Goal: Information Seeking & Learning: Check status

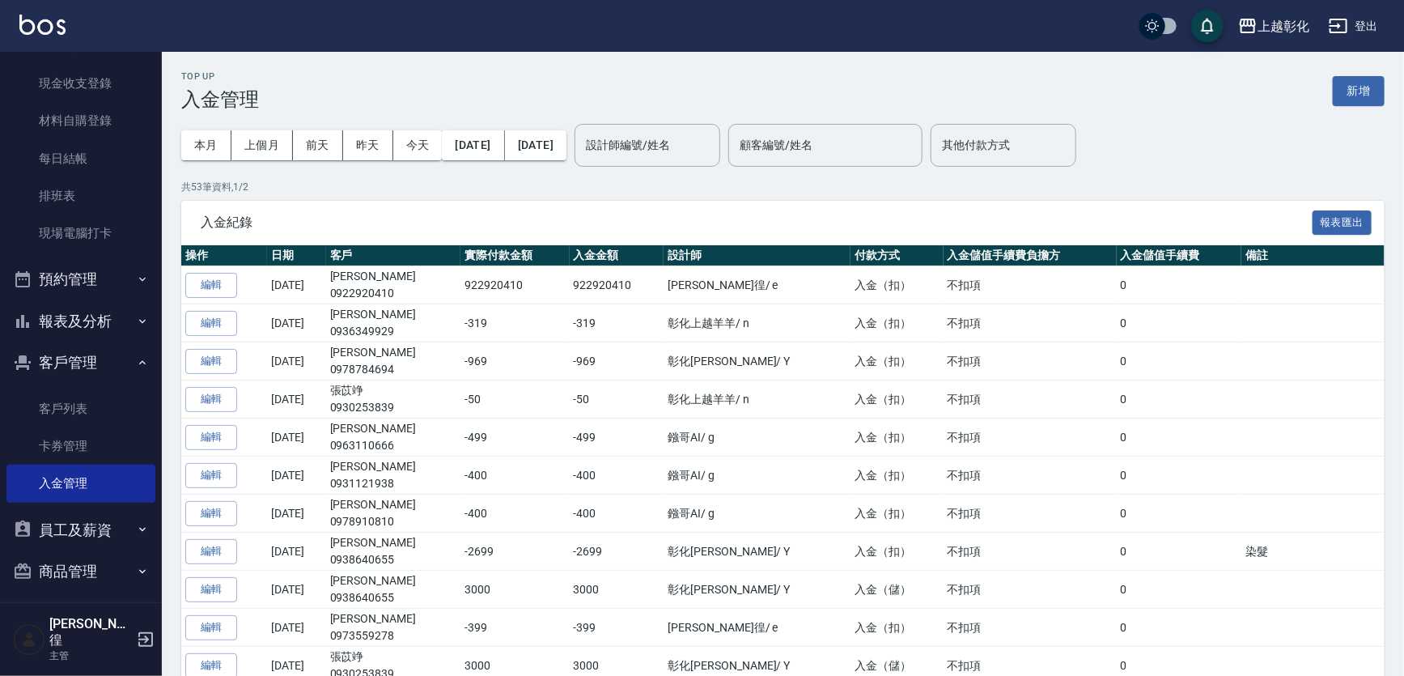
scroll to position [152, 0]
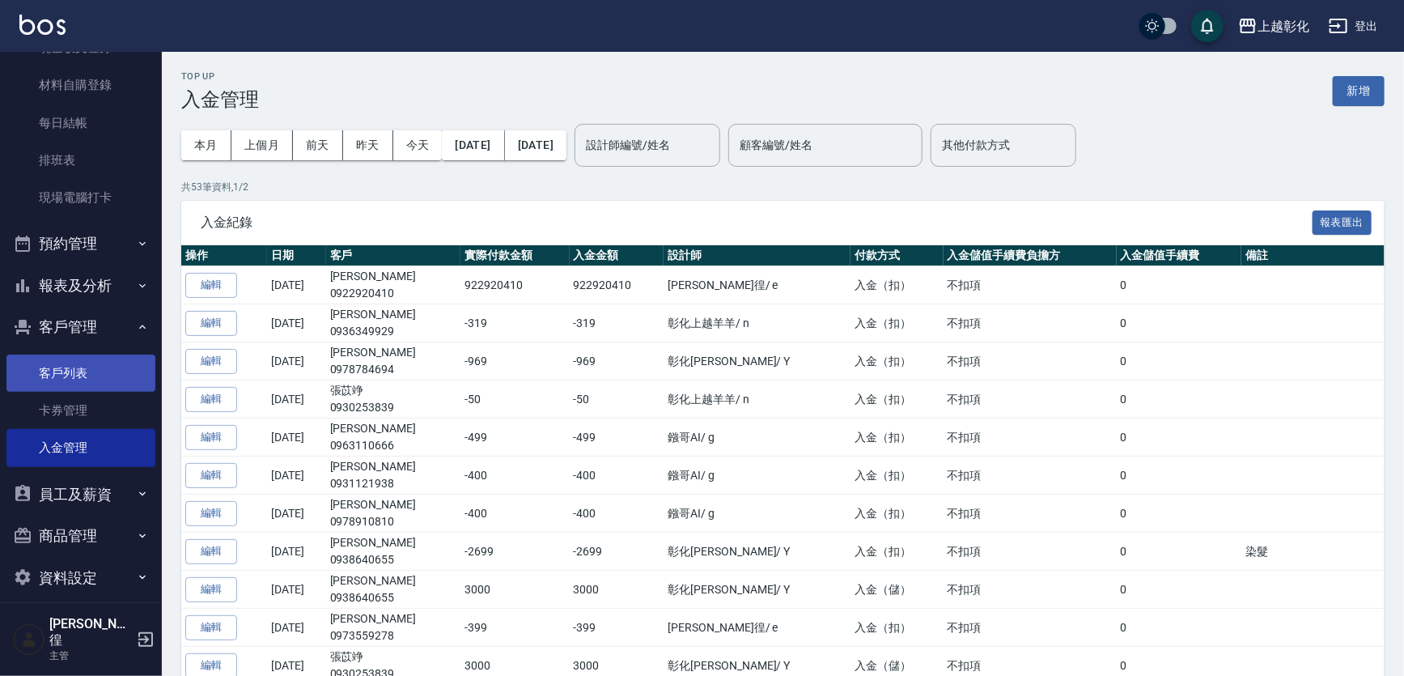
click at [66, 364] on link "客戶列表" at bounding box center [80, 372] width 149 height 37
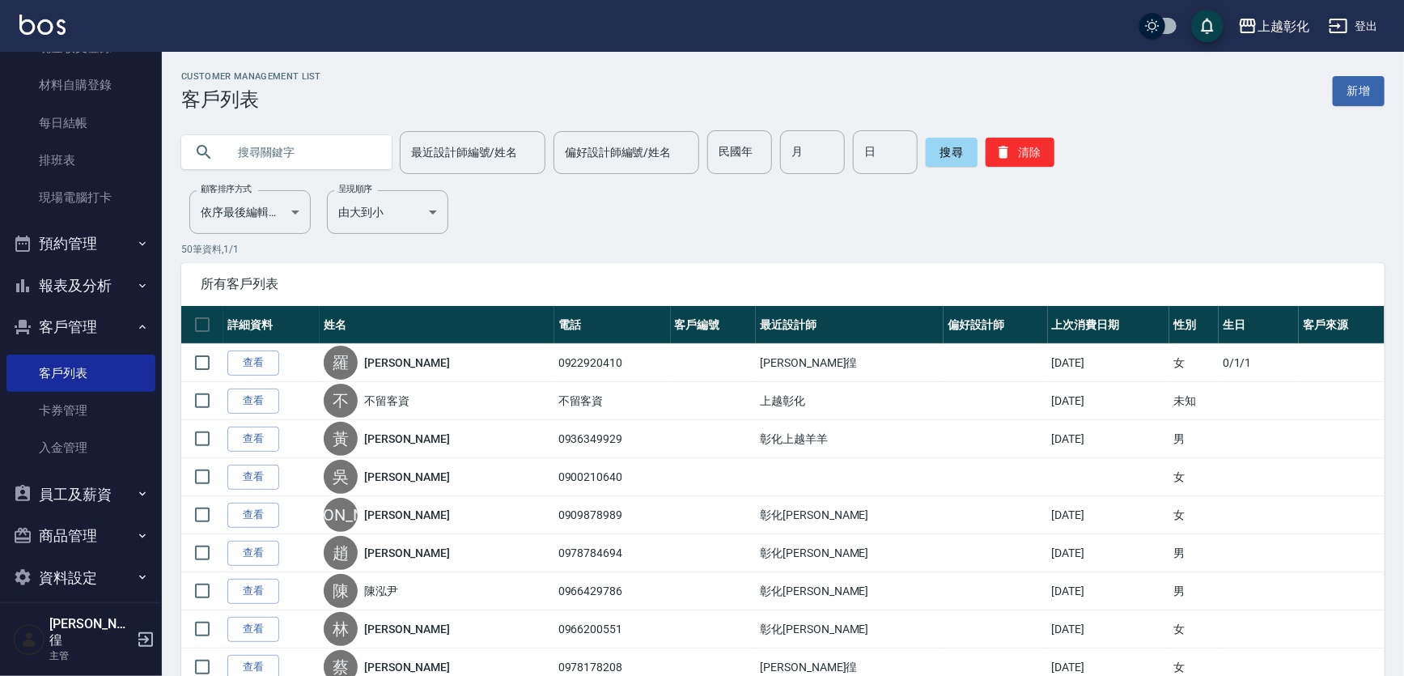
click at [253, 148] on input "text" at bounding box center [303, 152] width 152 height 44
type input "0918222736"
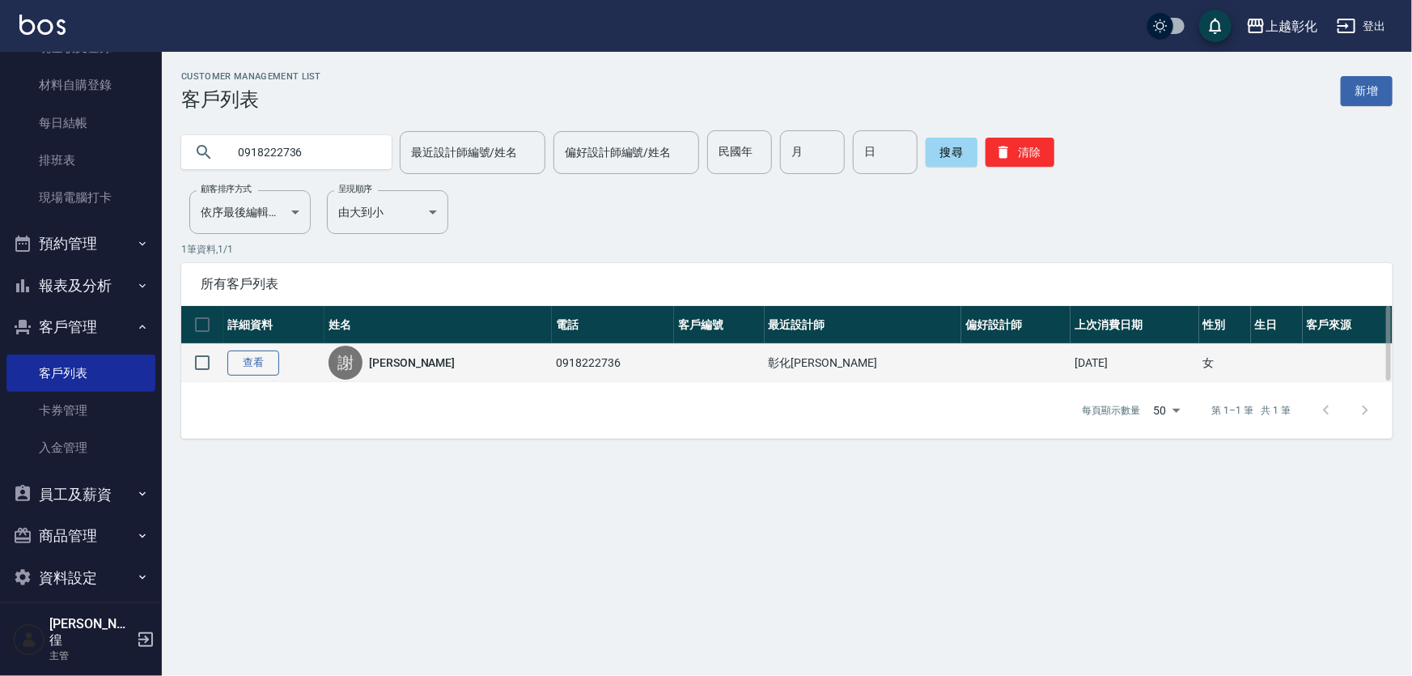
drag, startPoint x: 242, startPoint y: 340, endPoint x: 243, endPoint y: 373, distance: 33.2
click at [241, 347] on table "詳細資料 姓名 電話 客戶編號 最近設計師 偏好設計師 上次消費日期 性別 生日 客戶來源 查看 [PERSON_NAME] 0918222736 彰化上越正…" at bounding box center [786, 344] width 1211 height 76
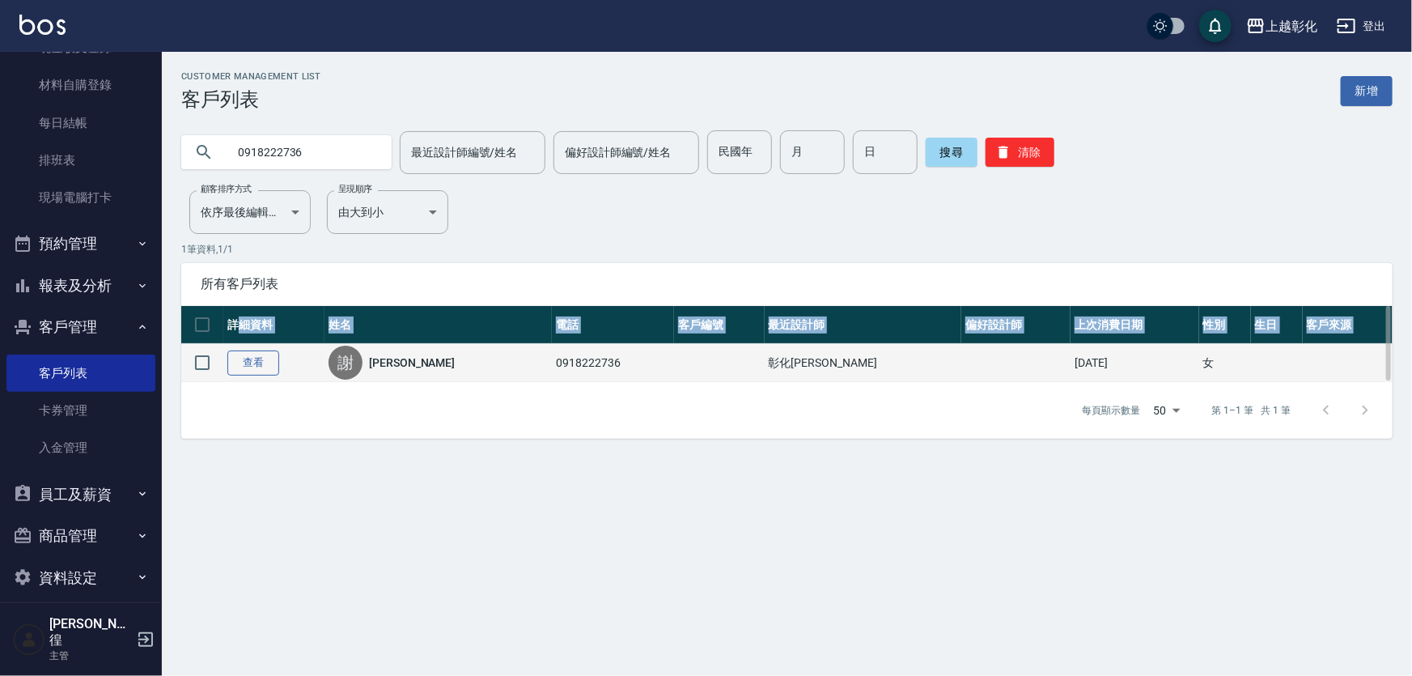
click at [245, 364] on link "查看" at bounding box center [253, 362] width 52 height 25
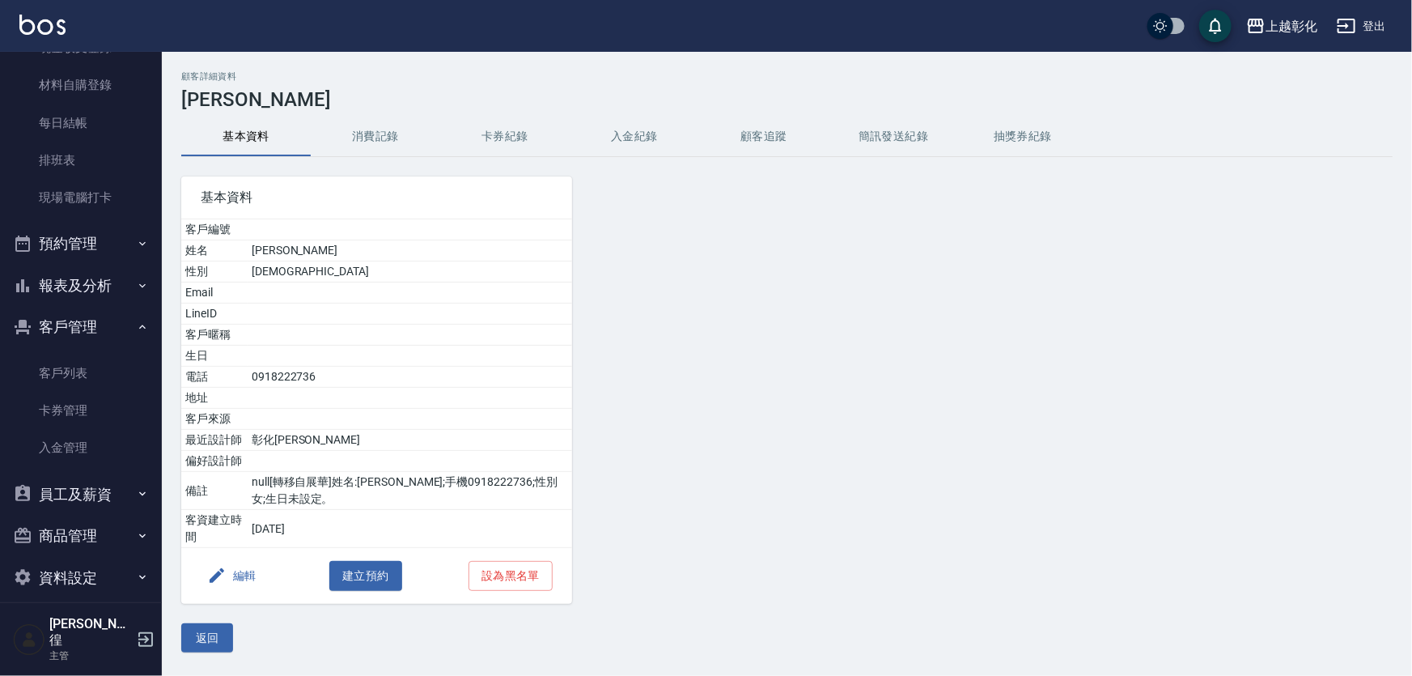
click at [625, 138] on button "入金紀錄" at bounding box center [634, 136] width 129 height 39
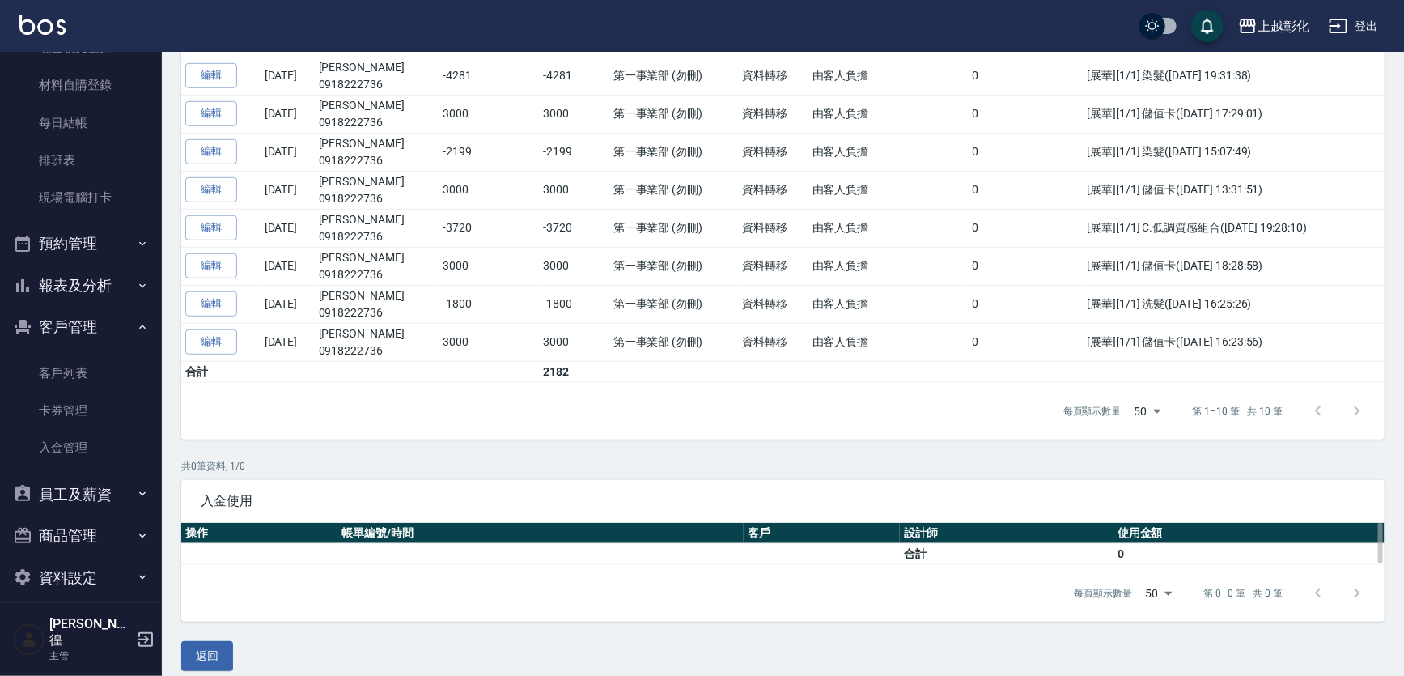
scroll to position [407, 0]
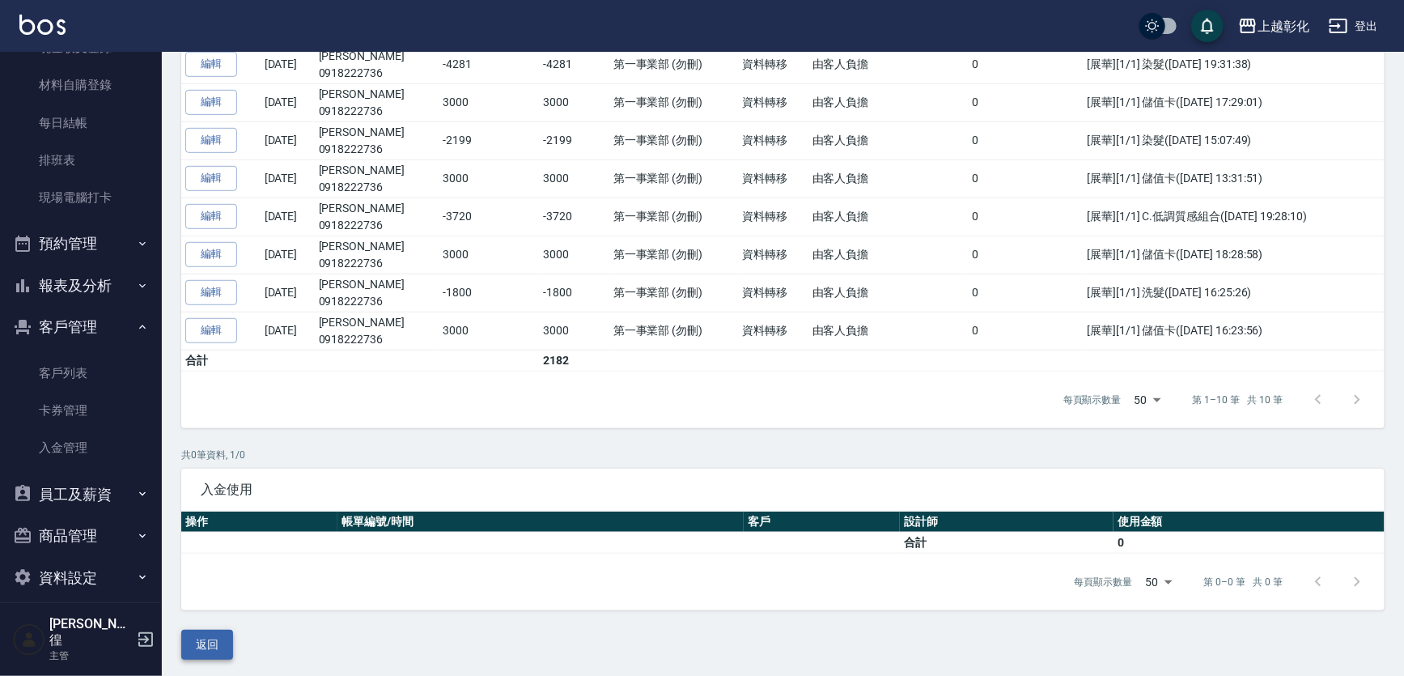
click at [200, 644] on button "返回" at bounding box center [207, 645] width 52 height 30
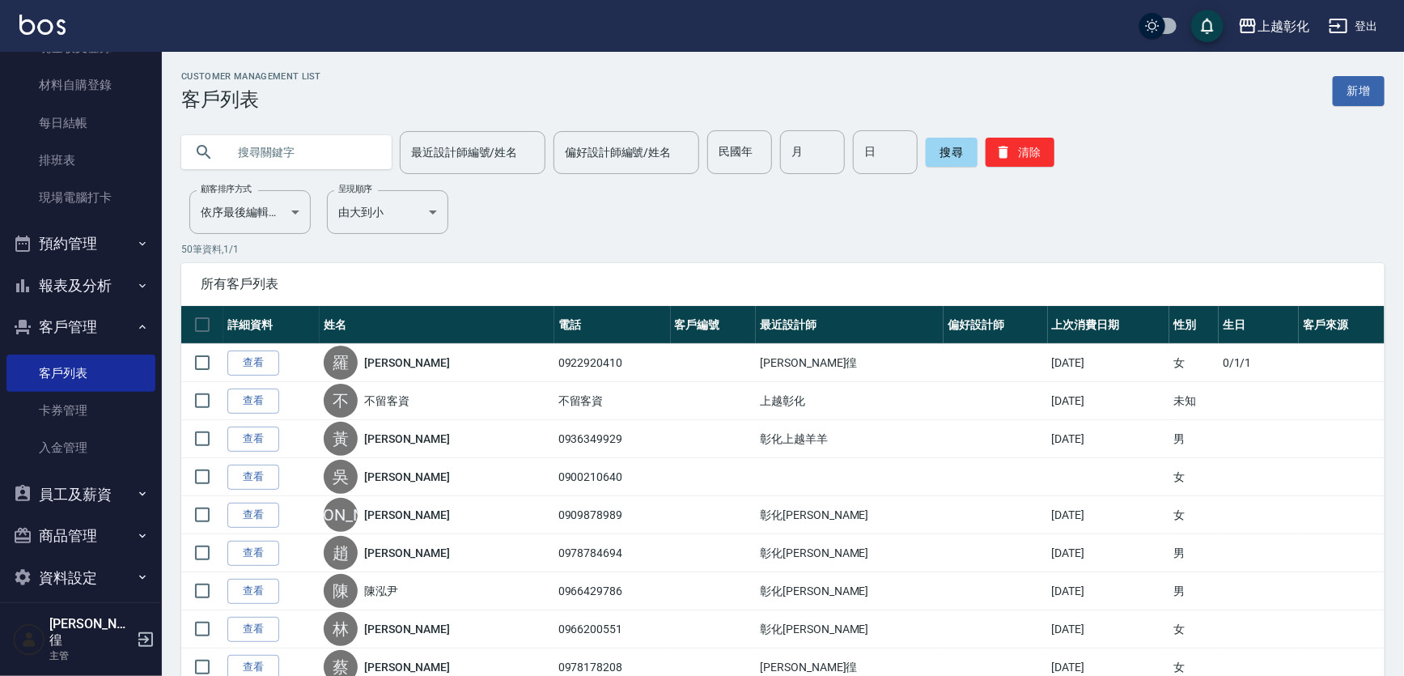
click at [267, 162] on input "text" at bounding box center [303, 152] width 152 height 44
type input "0918222736"
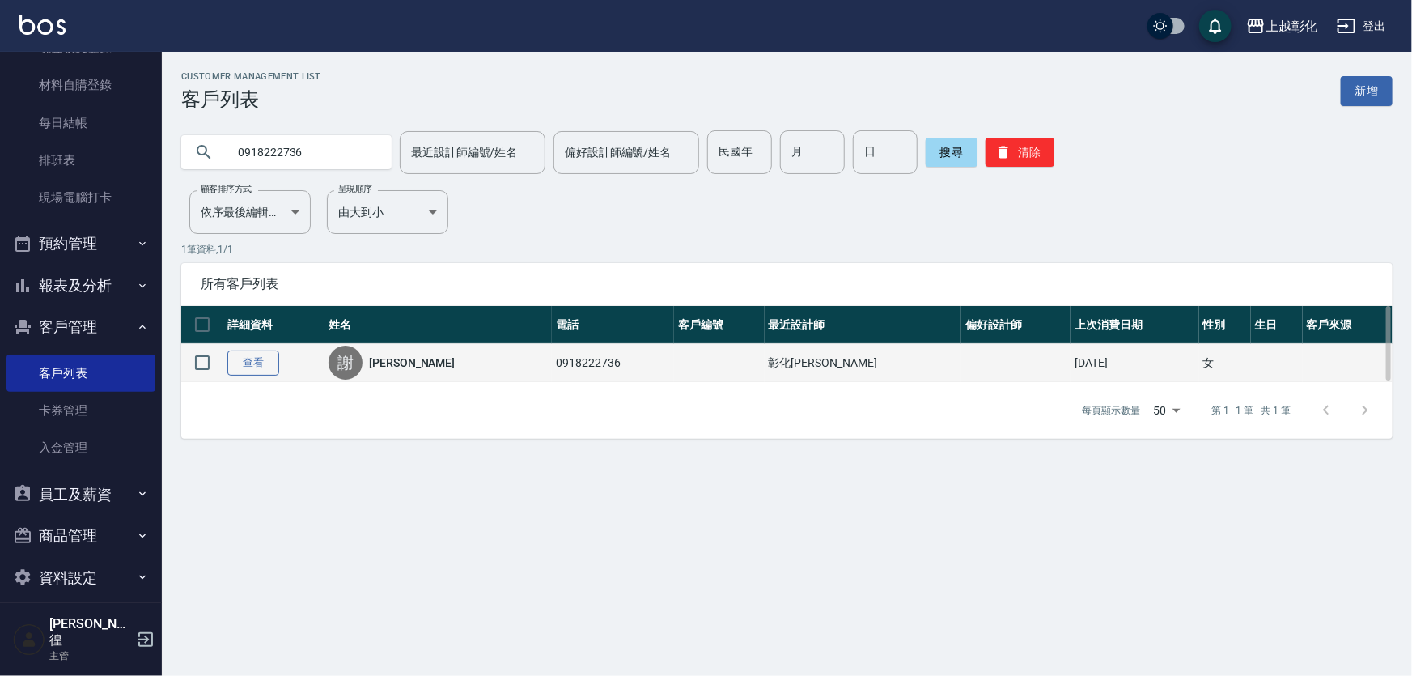
click at [258, 363] on link "查看" at bounding box center [253, 362] width 52 height 25
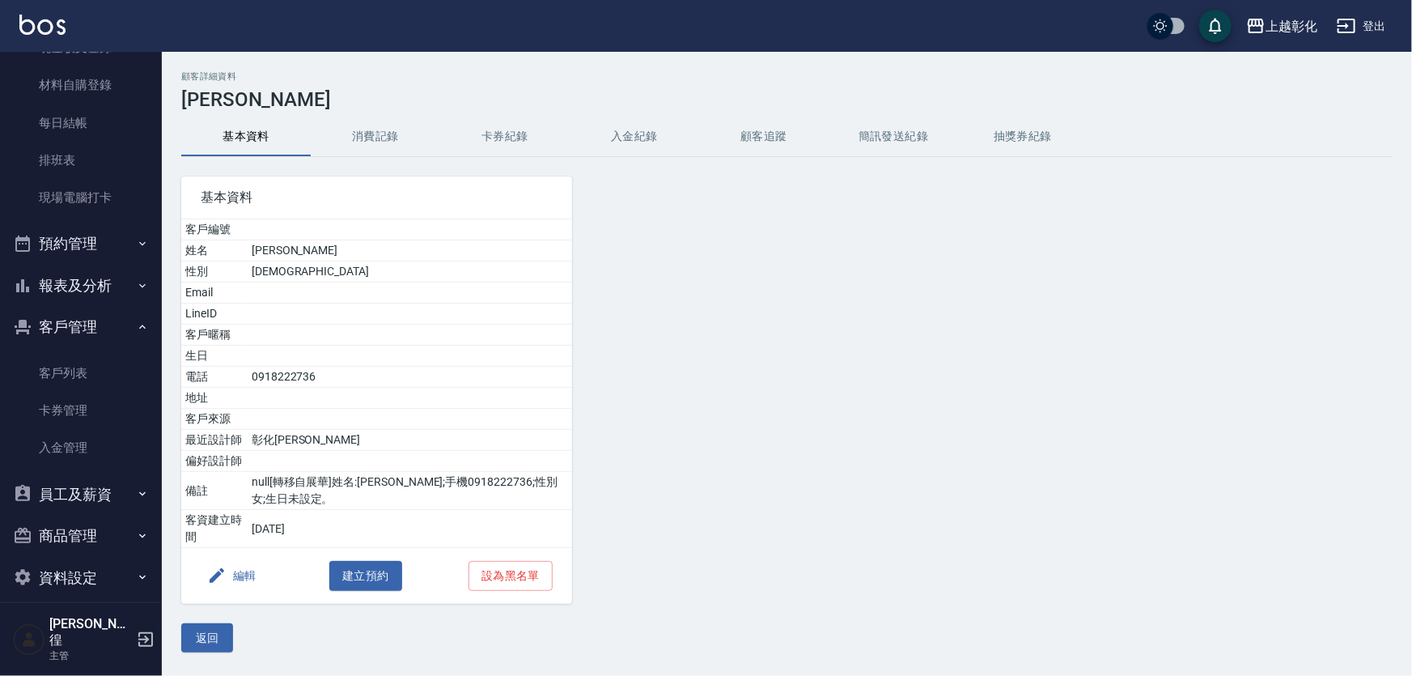
click at [369, 135] on button "消費記錄" at bounding box center [375, 136] width 129 height 39
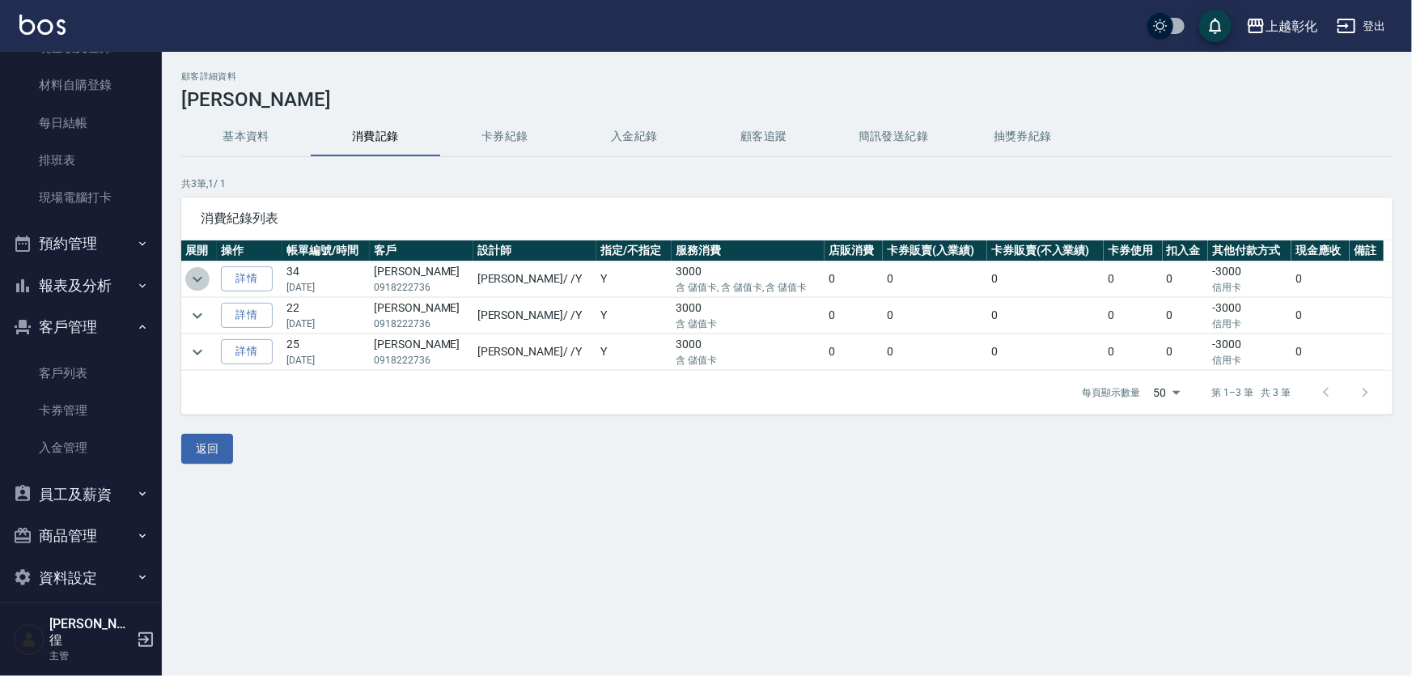
click at [193, 274] on icon "expand row" at bounding box center [197, 278] width 19 height 19
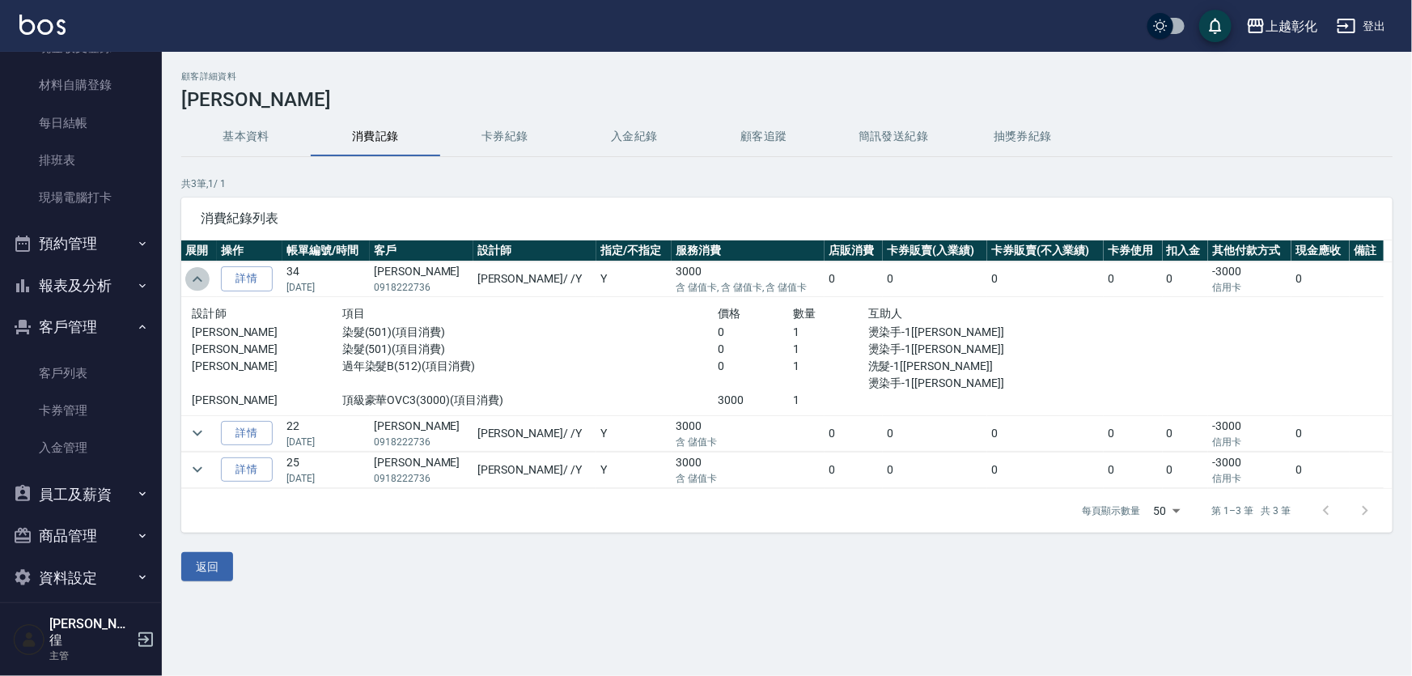
click at [193, 274] on icon "expand row" at bounding box center [197, 278] width 19 height 19
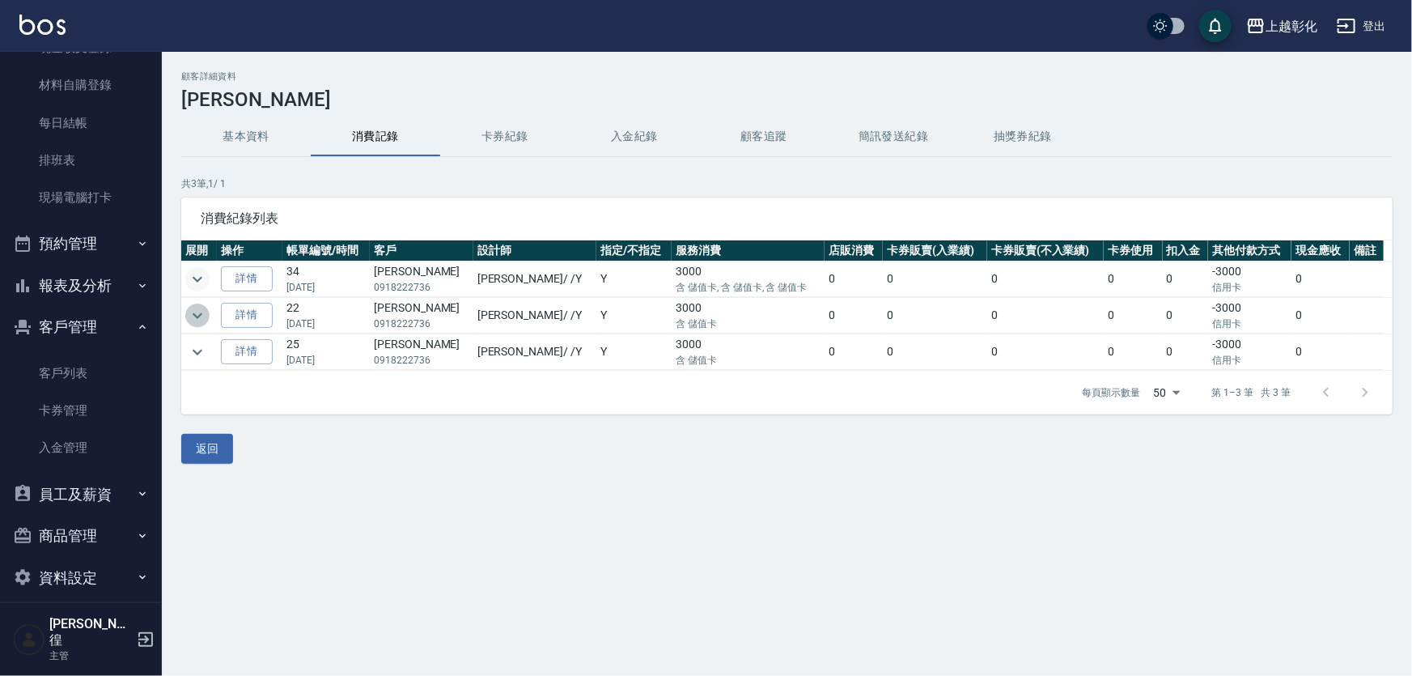
click at [202, 316] on icon "expand row" at bounding box center [197, 315] width 19 height 19
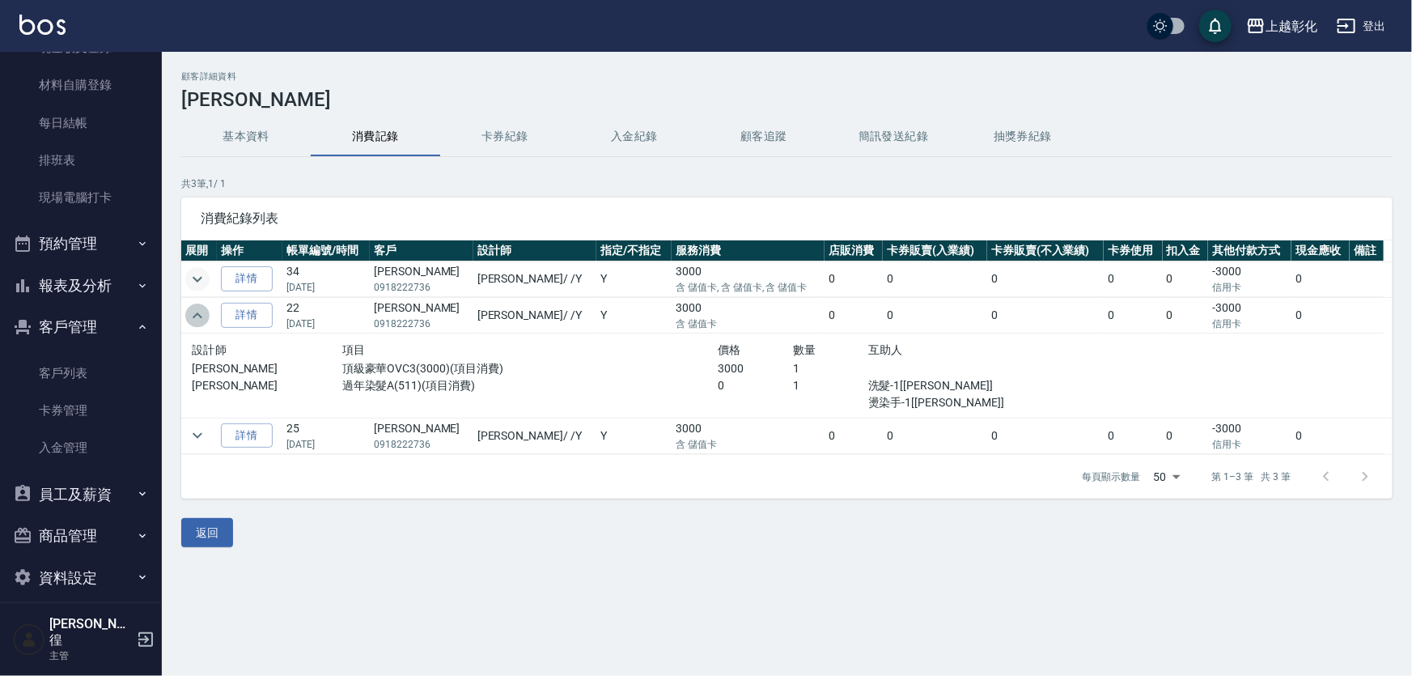
click at [201, 315] on icon "expand row" at bounding box center [197, 315] width 19 height 19
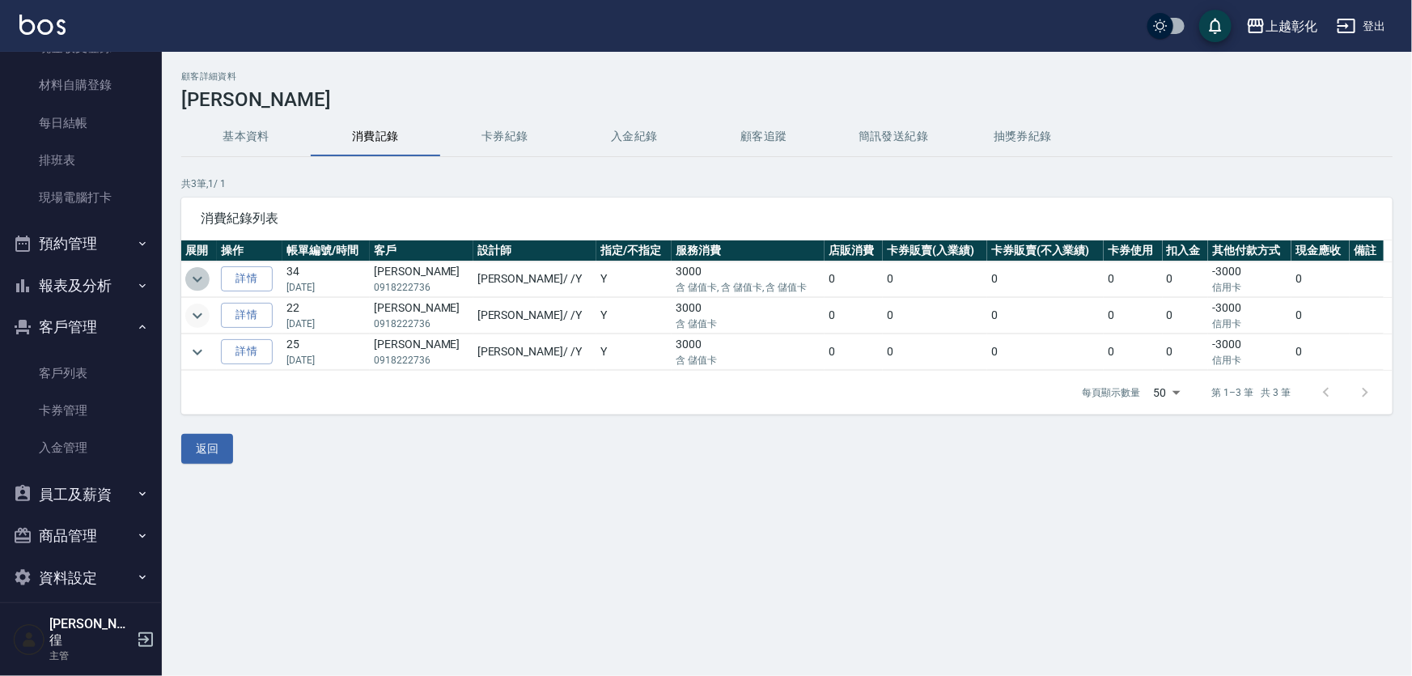
click at [197, 277] on icon "expand row" at bounding box center [197, 278] width 19 height 19
